Goal: Task Accomplishment & Management: Manage account settings

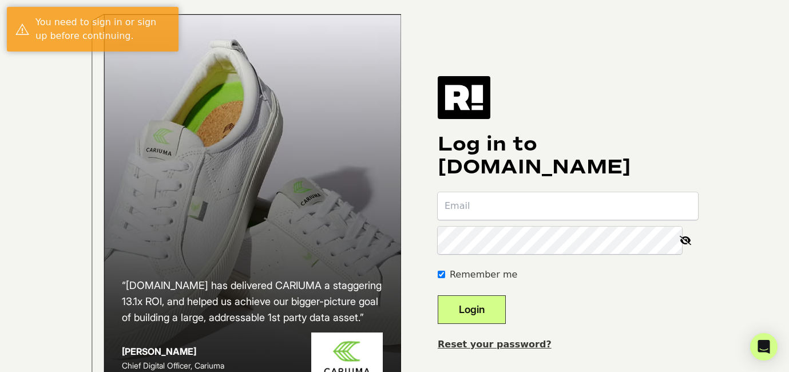
click at [486, 220] on input "email" at bounding box center [568, 205] width 260 height 27
type input "annavsutton@gmail.com"
click at [513, 217] on input "annavsutton@gmail.com" at bounding box center [568, 205] width 260 height 27
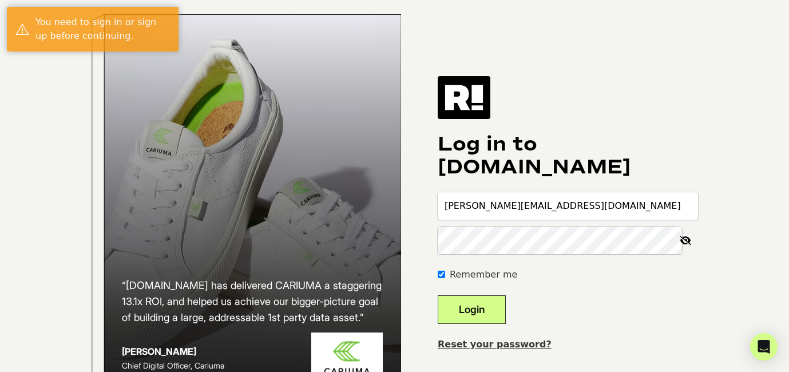
type input "anna@indie-consulting.com"
click at [506, 324] on button "Login" at bounding box center [472, 309] width 68 height 29
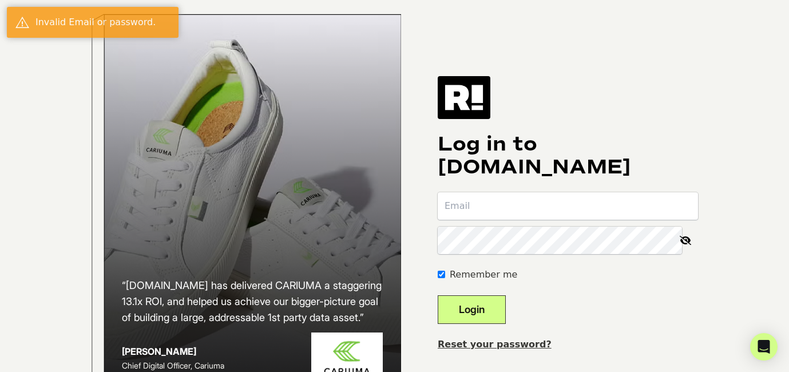
click at [516, 350] on link "Reset your password?" at bounding box center [495, 344] width 114 height 11
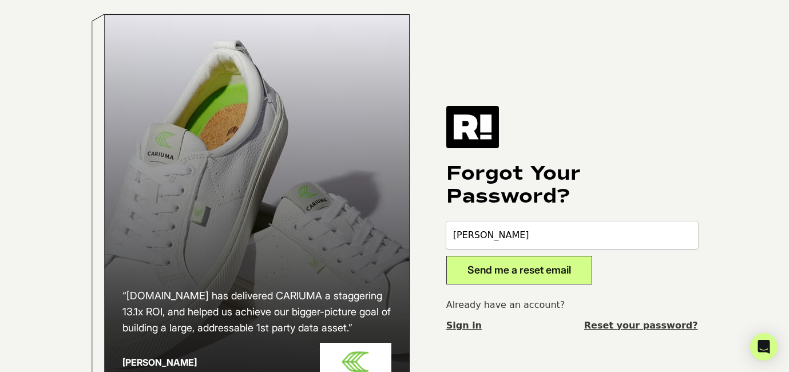
type input "anna@indie-consulting.com"
click at [527, 275] on button "Send me a reset email" at bounding box center [520, 270] width 146 height 29
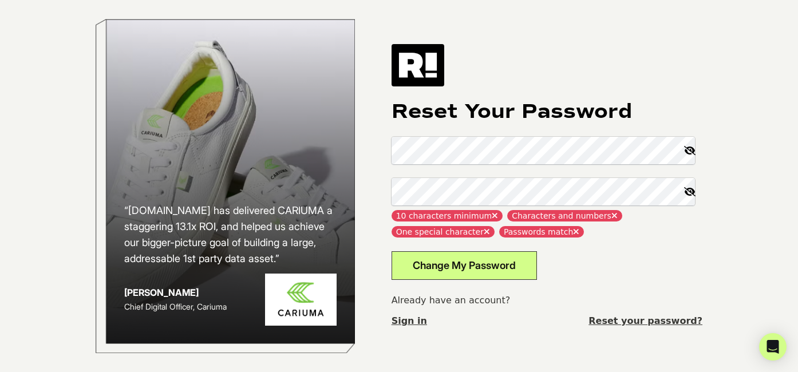
click at [509, 102] on h1 "Reset Your Password" at bounding box center [547, 111] width 311 height 23
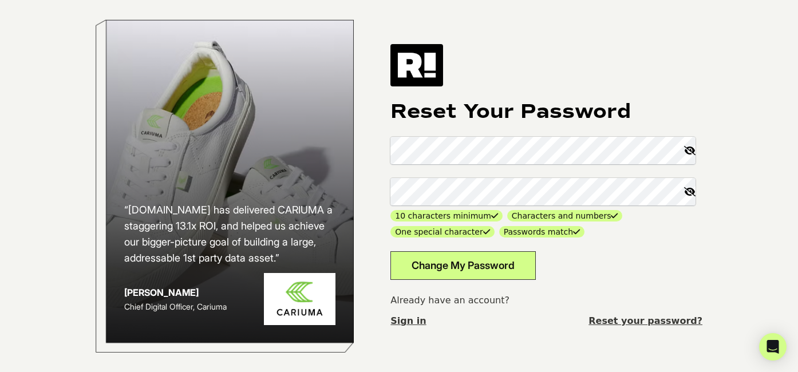
click at [488, 259] on button "Change My Password" at bounding box center [462, 265] width 145 height 29
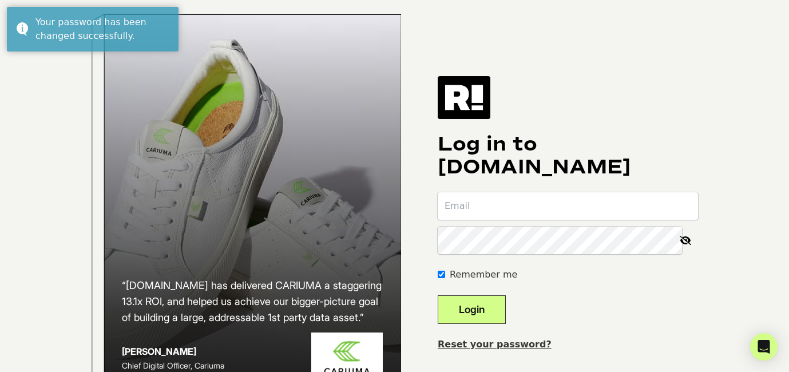
type input "[PERSON_NAME][EMAIL_ADDRESS][DOMAIN_NAME]"
click at [504, 320] on button "Login" at bounding box center [472, 309] width 68 height 29
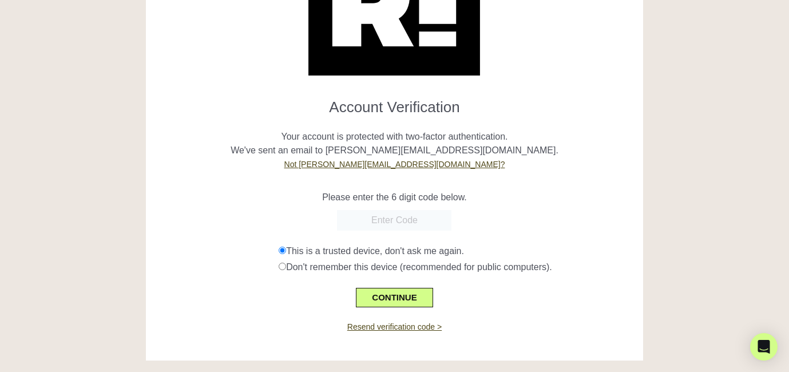
scroll to position [105, 0]
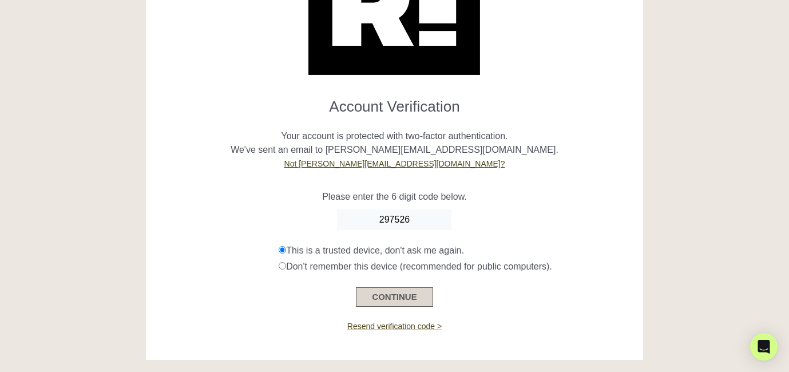
type input "297526"
click at [406, 298] on button "CONTINUE" at bounding box center [394, 296] width 77 height 19
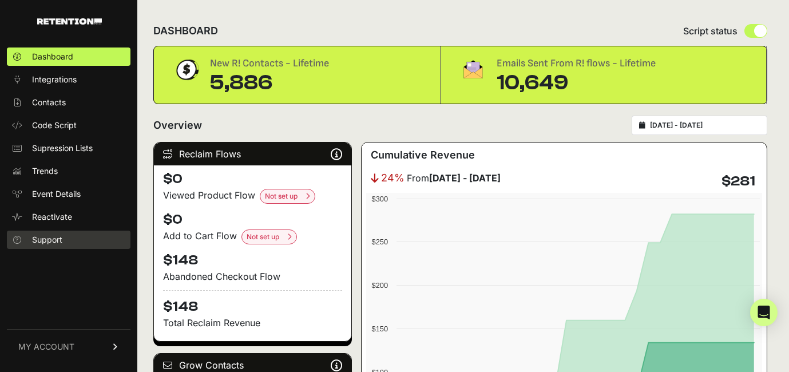
click at [55, 242] on span "Support" at bounding box center [47, 239] width 30 height 11
click at [86, 343] on link "MY ACCOUNT" at bounding box center [69, 346] width 124 height 35
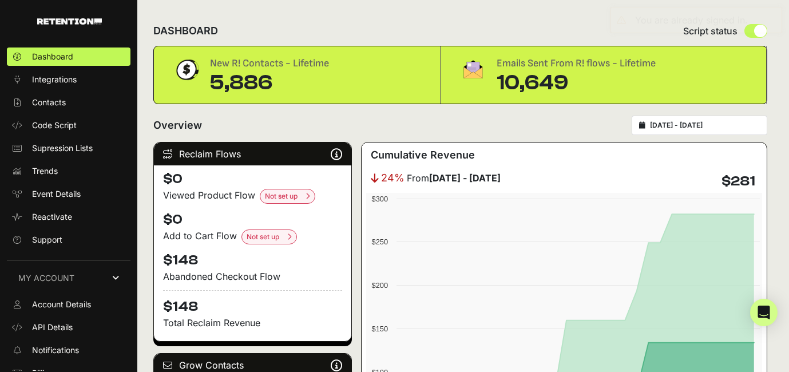
scroll to position [57, 0]
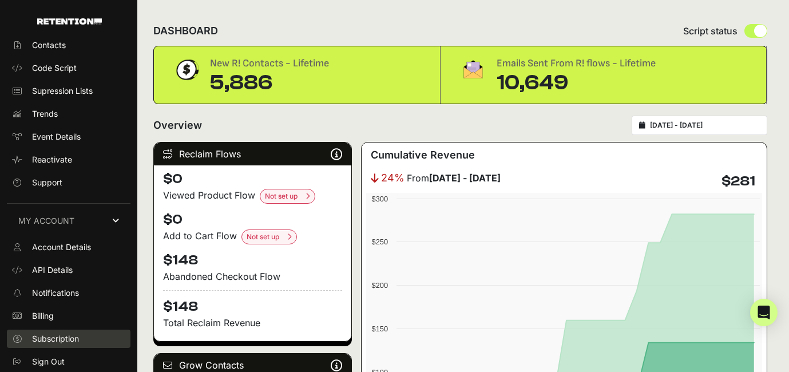
click at [81, 336] on link "Subscription" at bounding box center [69, 339] width 124 height 18
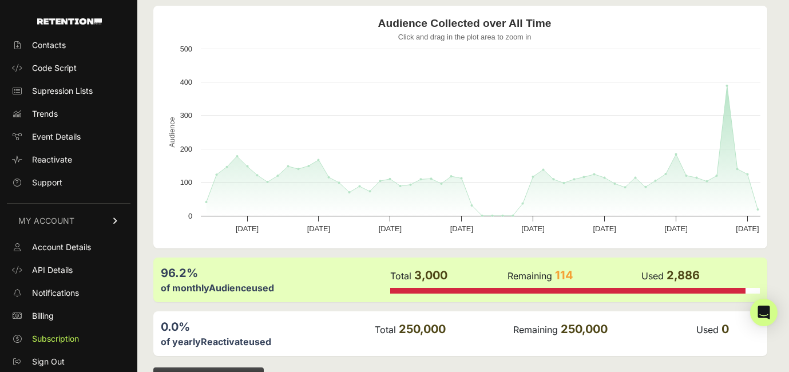
scroll to position [121, 0]
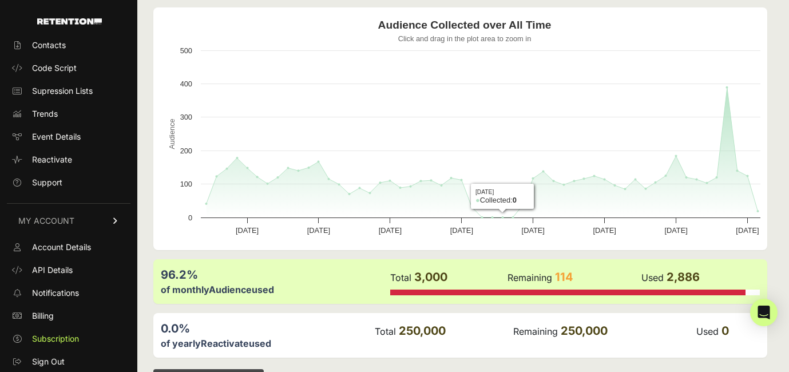
click at [275, 291] on div "of monthly Audience used" at bounding box center [275, 290] width 228 height 14
